Goal: Information Seeking & Learning: Understand process/instructions

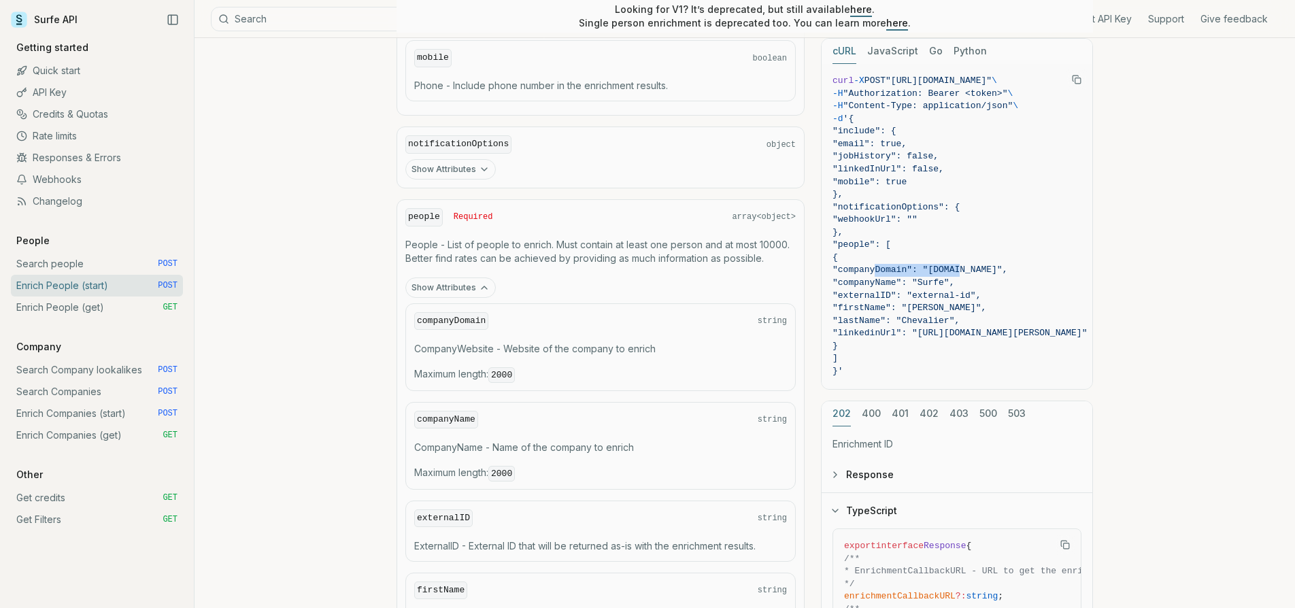
scroll to position [0, 1]
click at [76, 416] on link "Enrich Companies (start) POST" at bounding box center [97, 414] width 172 height 22
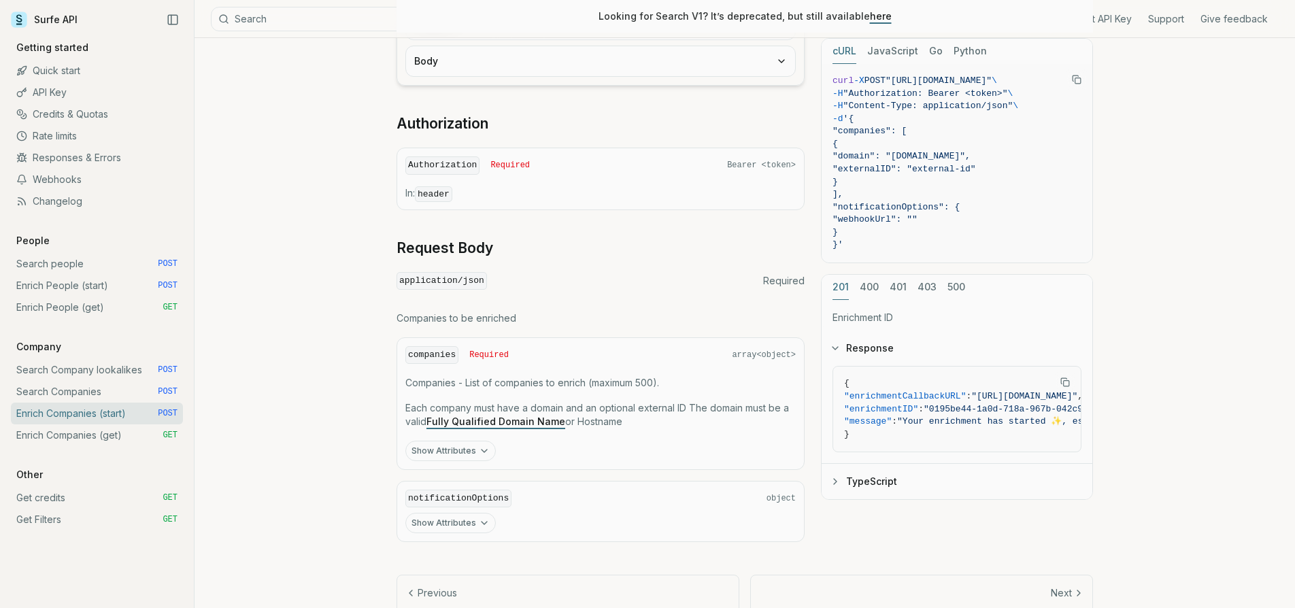
scroll to position [397, 0]
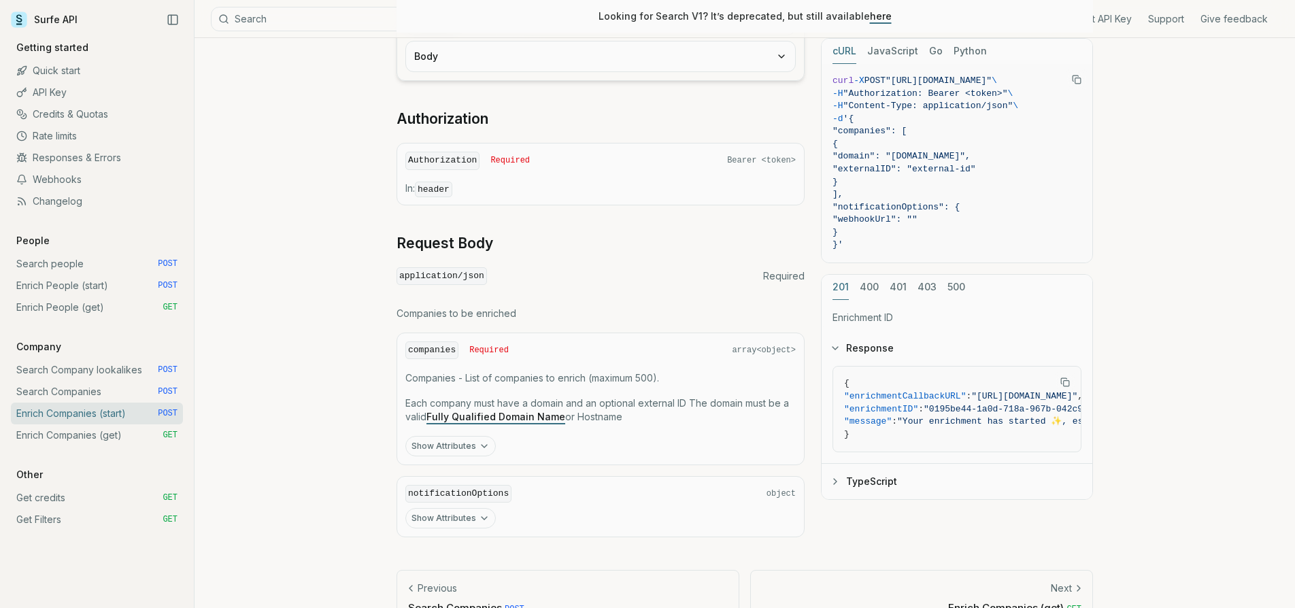
click at [512, 412] on link "Fully Qualified Domain Name" at bounding box center [496, 417] width 139 height 12
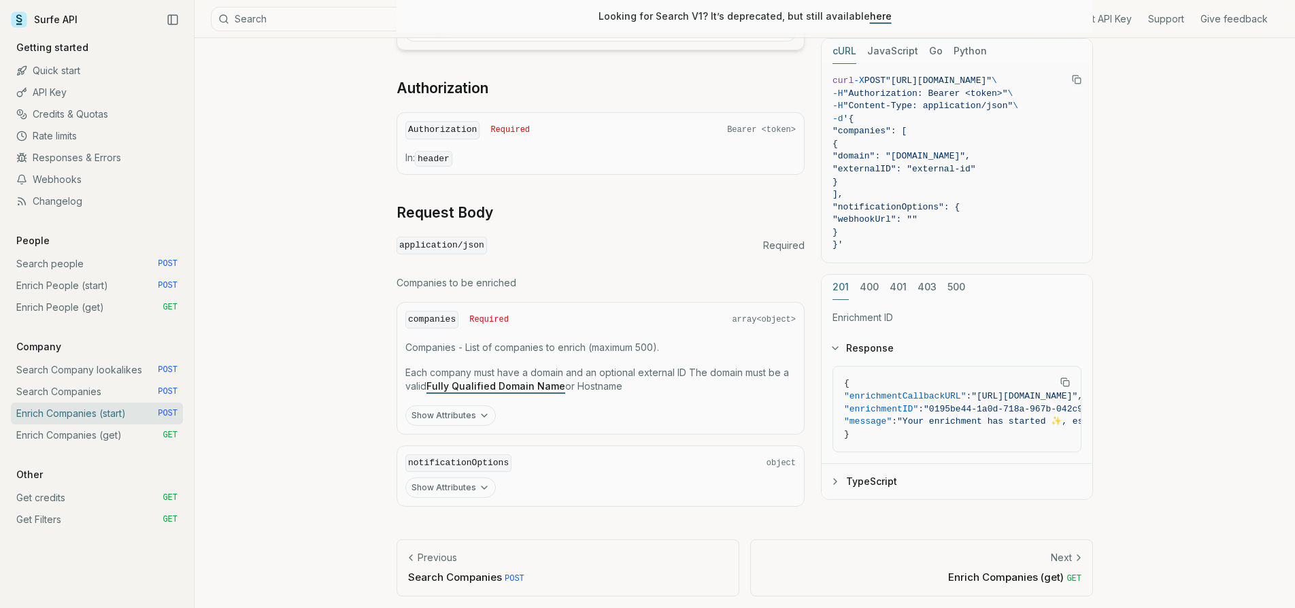
scroll to position [427, 0]
click at [475, 481] on button "Show Attributes" at bounding box center [450, 488] width 90 height 20
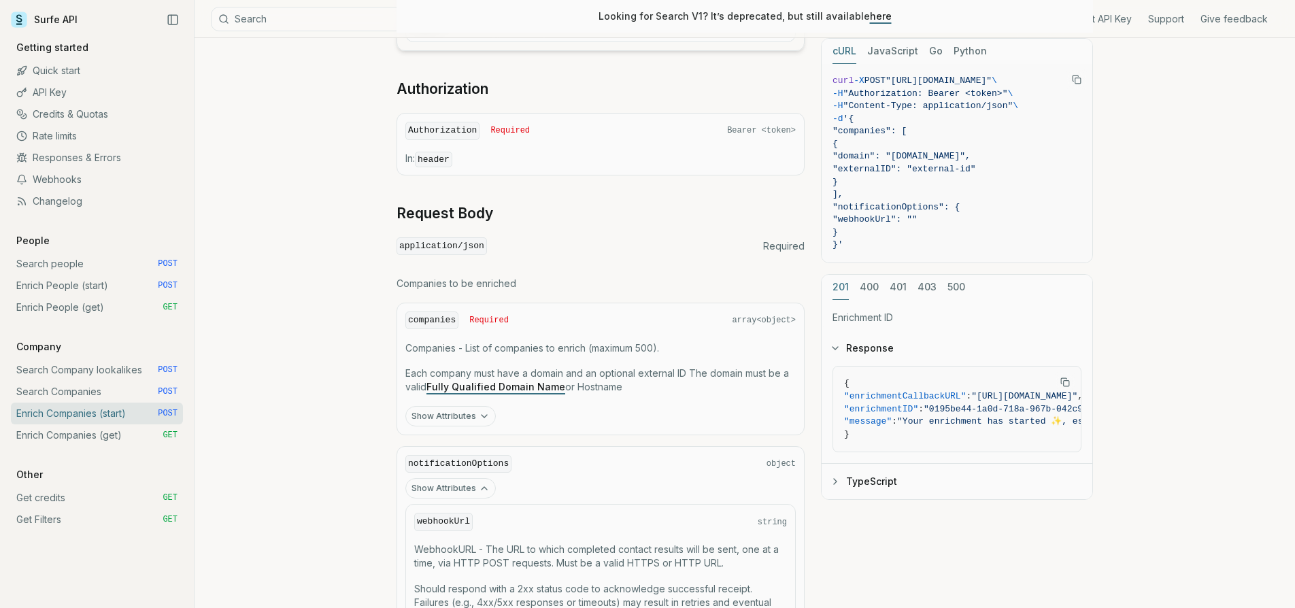
click at [93, 393] on link "Search Companies POST" at bounding box center [97, 392] width 172 height 22
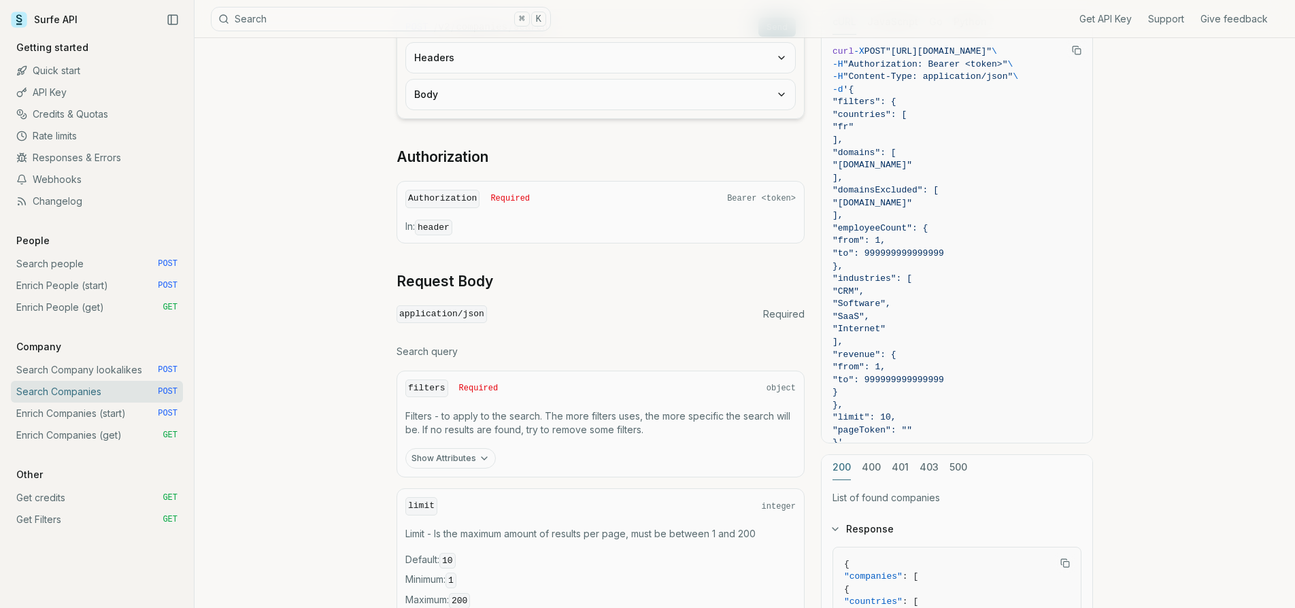
scroll to position [203, 0]
click at [467, 456] on button "Show Attributes" at bounding box center [450, 458] width 90 height 20
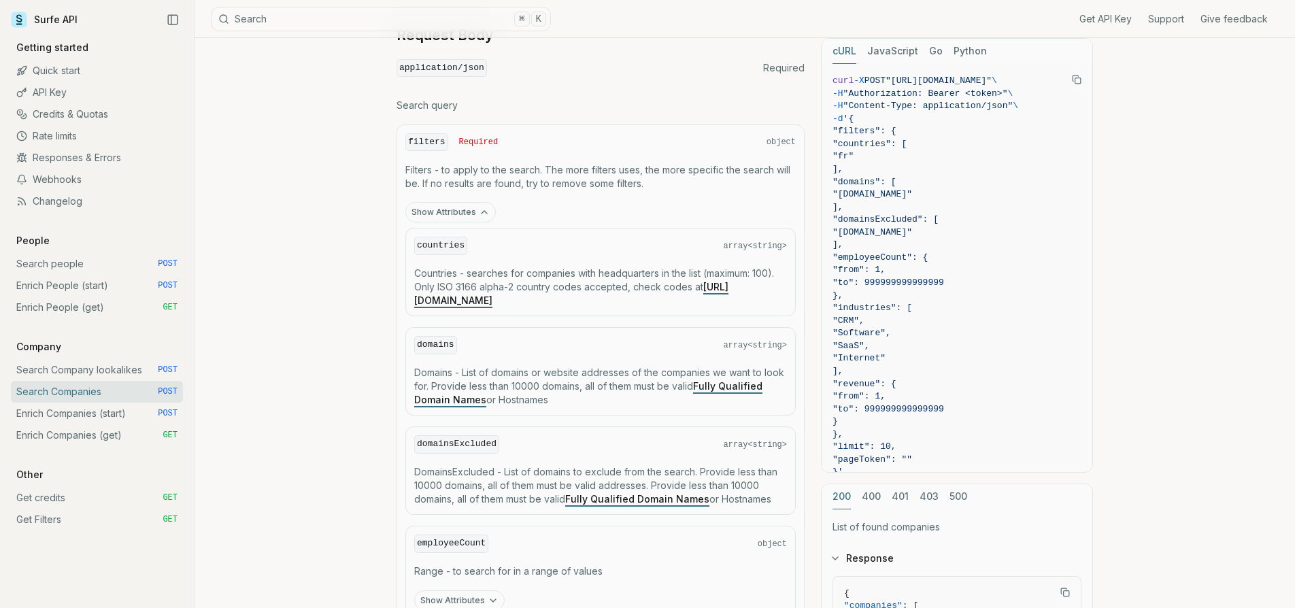
scroll to position [448, 0]
drag, startPoint x: 463, startPoint y: 367, endPoint x: 590, endPoint y: 397, distance: 131.3
click at [590, 397] on p "Domains - List of domains or website addresses of the companies we want to look…" at bounding box center [600, 386] width 373 height 41
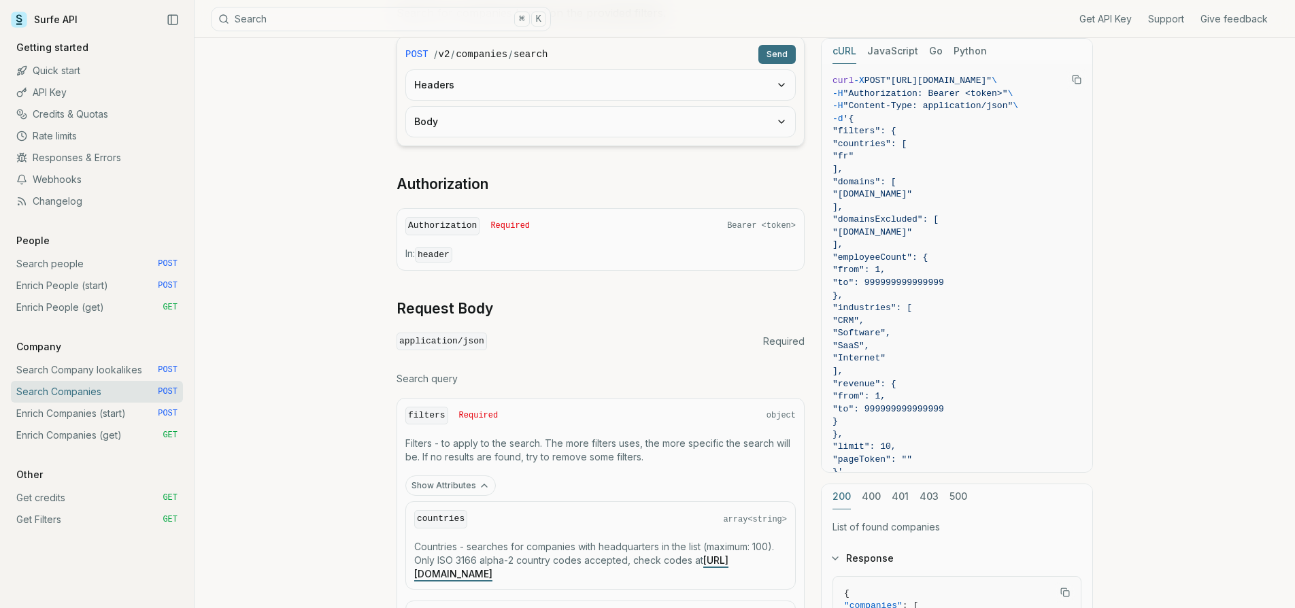
scroll to position [58, 0]
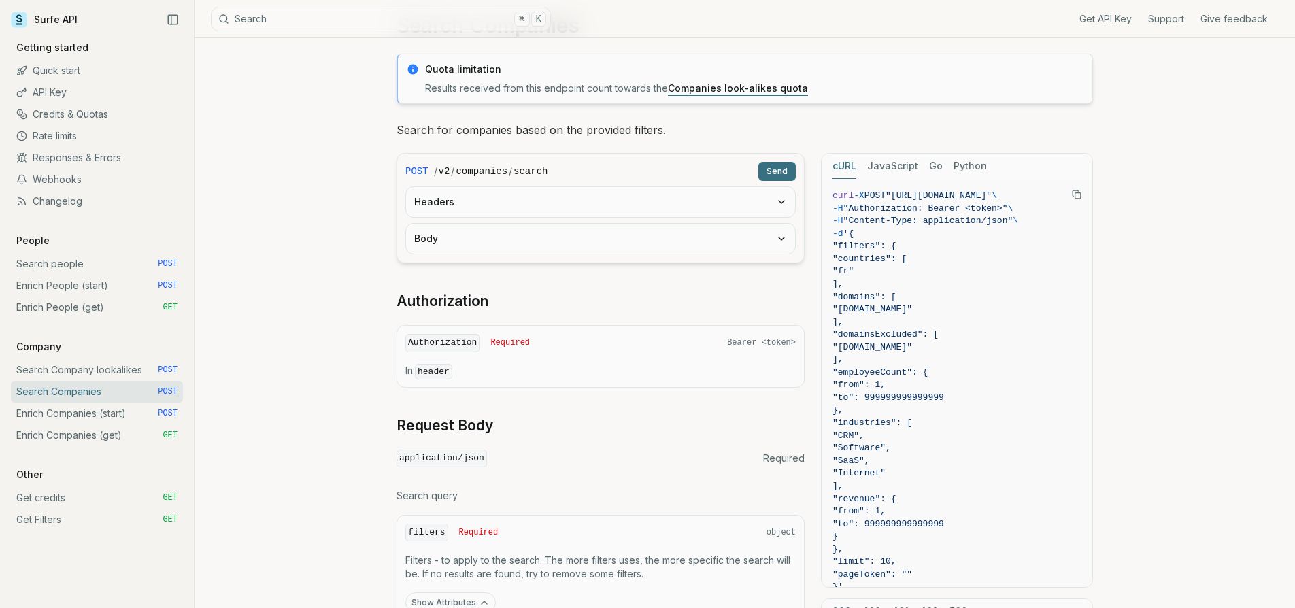
click at [95, 413] on link "Enrich Companies (start) POST" at bounding box center [97, 414] width 172 height 22
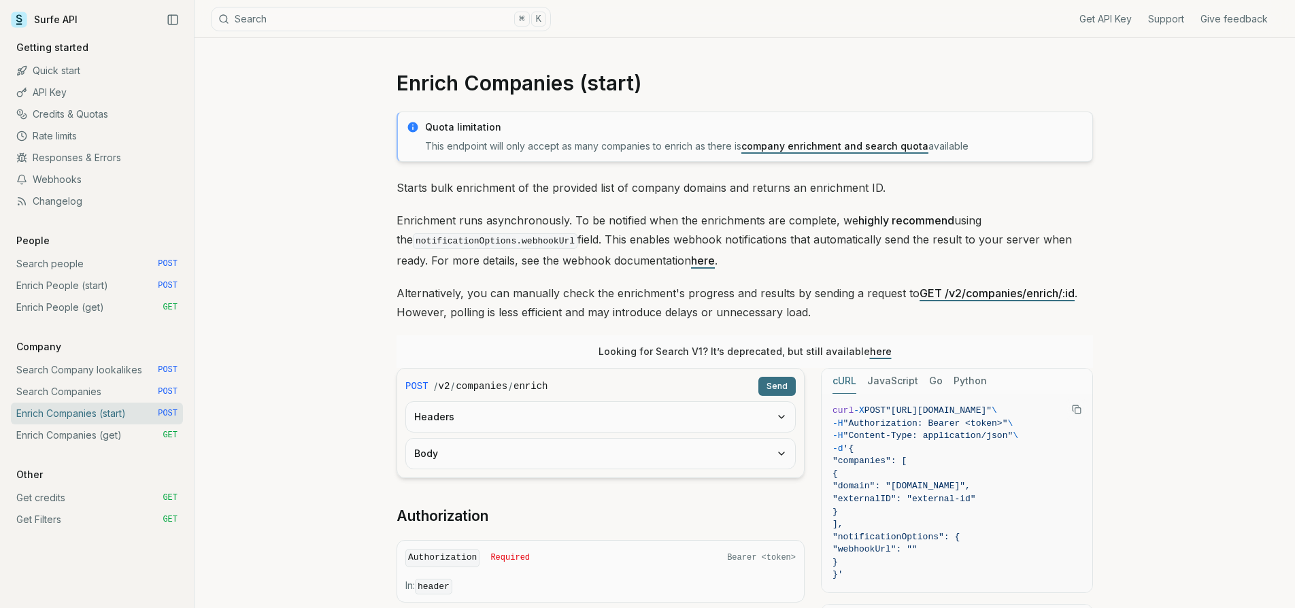
click at [79, 430] on link "Enrich Companies (get) GET" at bounding box center [97, 435] width 172 height 22
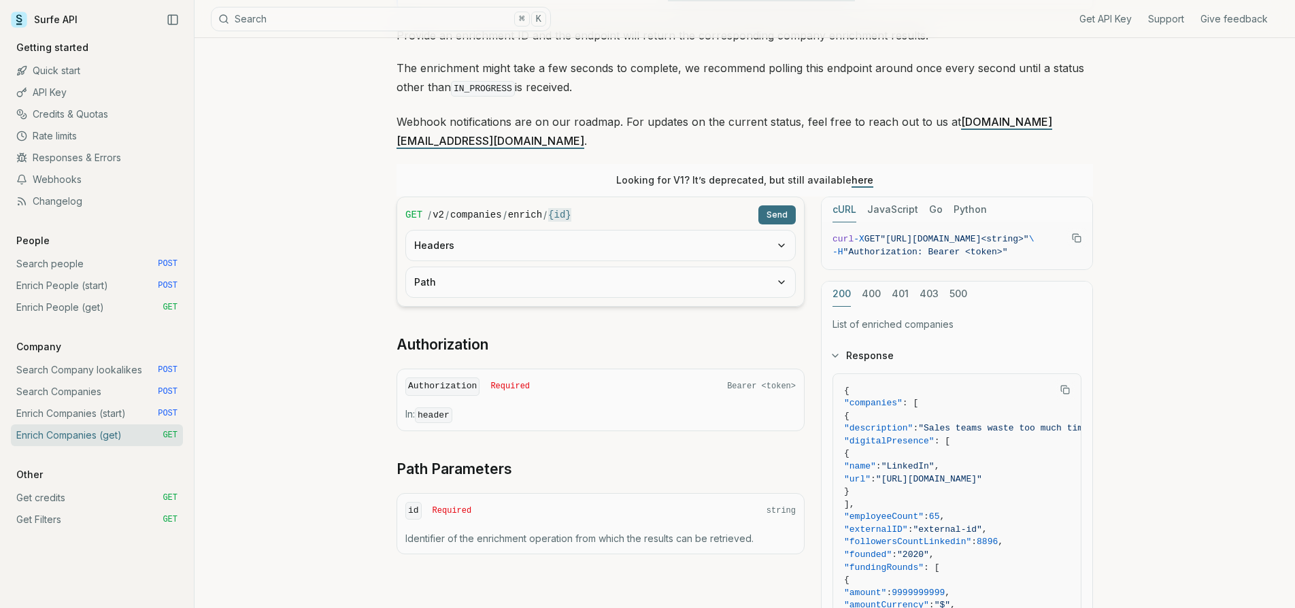
scroll to position [160, 0]
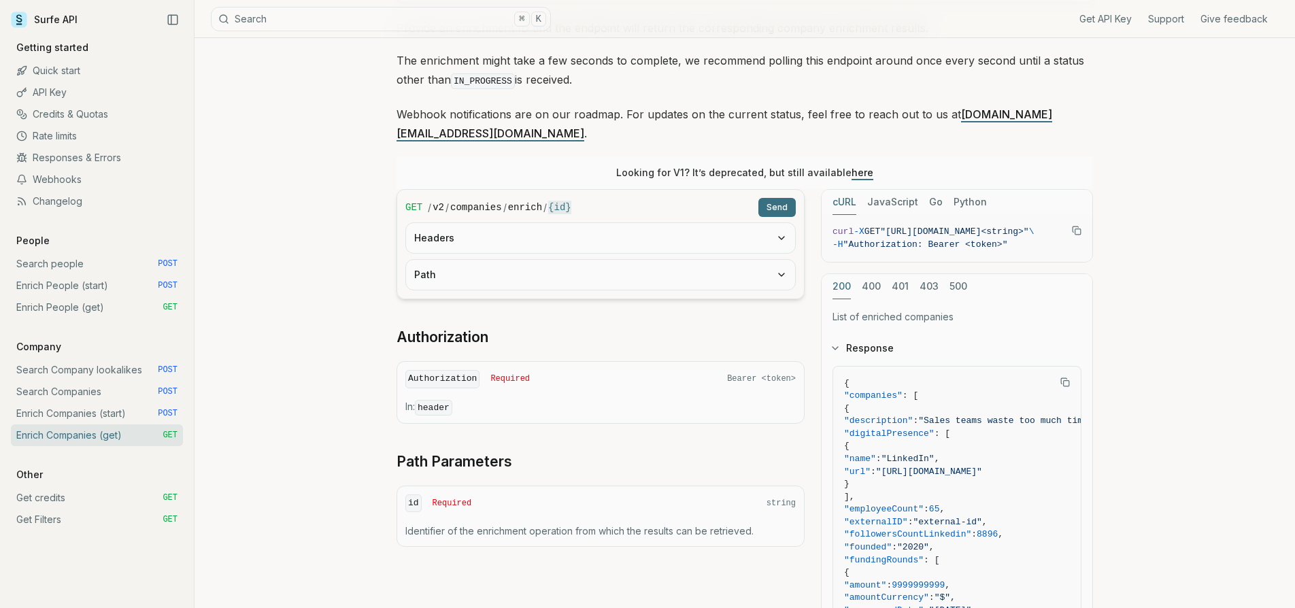
click at [85, 412] on link "Enrich Companies (start) POST" at bounding box center [97, 414] width 172 height 22
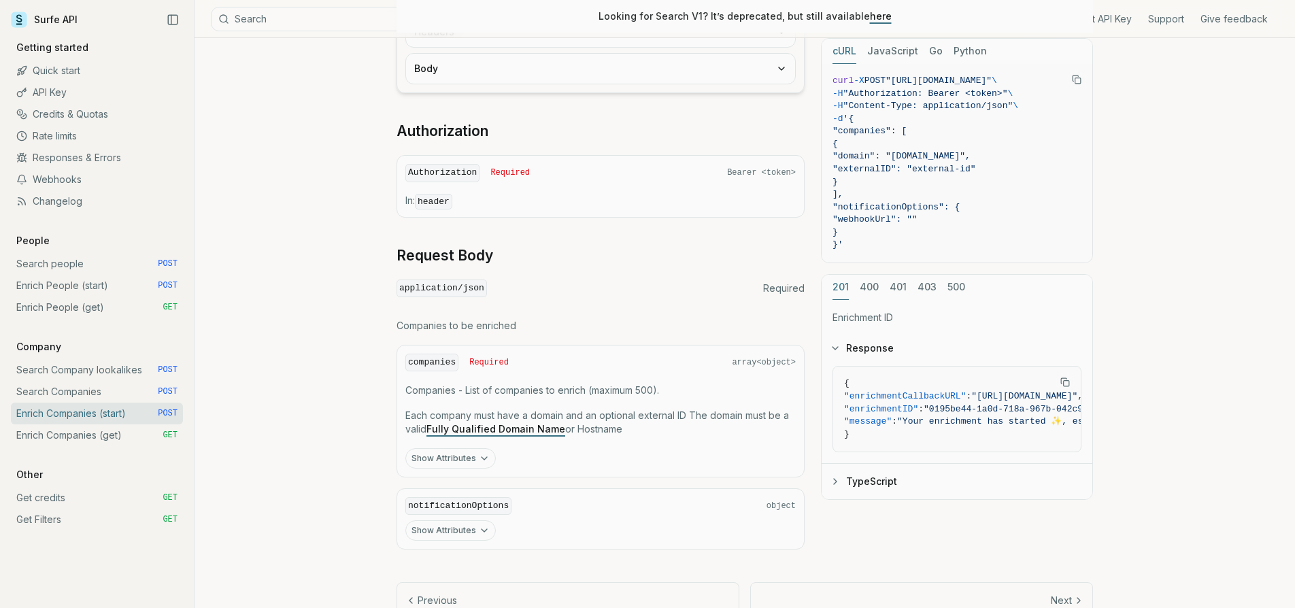
scroll to position [389, 0]
